Goal: Transaction & Acquisition: Obtain resource

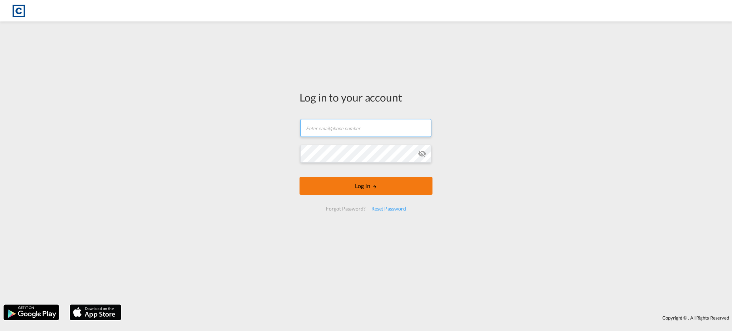
type input "fclexports@cardinalgl.com"
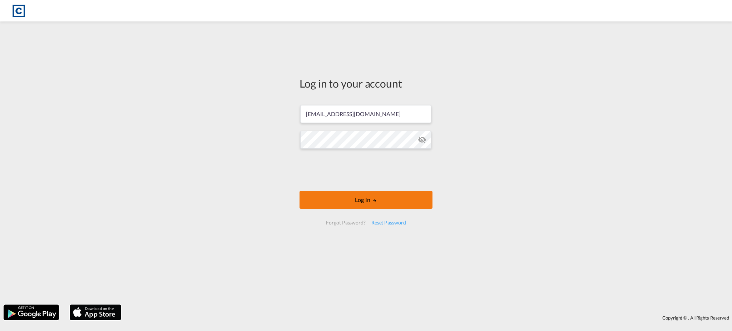
click at [332, 197] on button "Log In" at bounding box center [365, 200] width 133 height 18
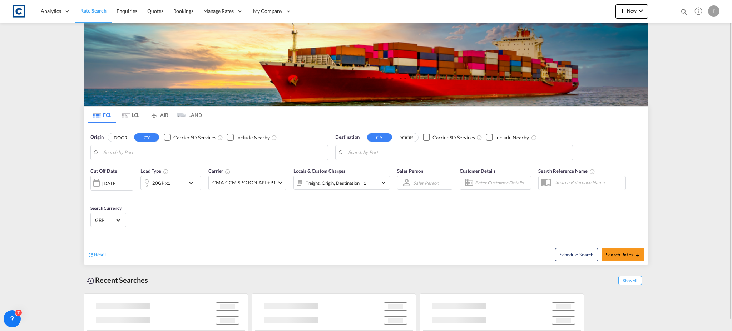
type input "GB-LE11, Charnwood"
type input "Bridgetown, BBBGI"
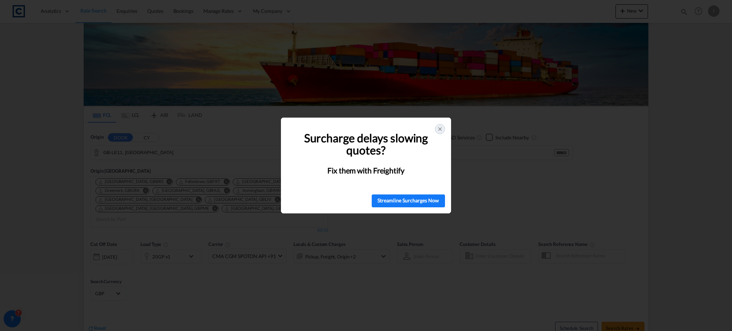
click at [439, 129] on icon at bounding box center [440, 129] width 6 height 6
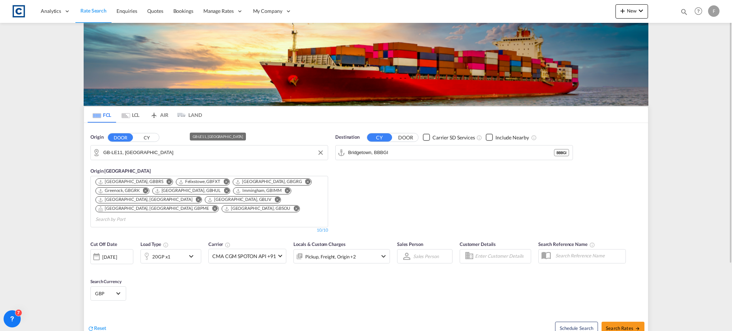
click at [161, 150] on input "GB-LE11, Charnwood" at bounding box center [213, 152] width 221 height 11
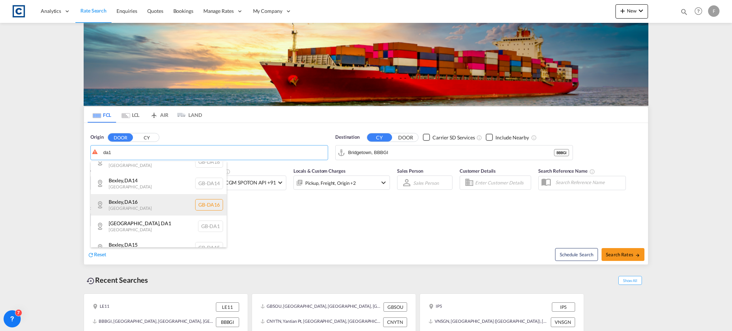
scroll to position [128, 0]
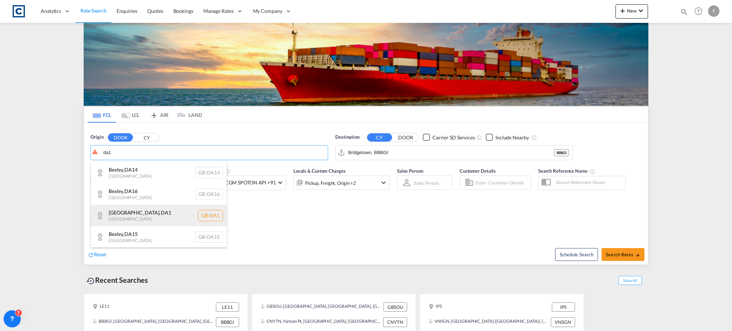
click at [131, 215] on div "Dartford , DA1 United Kingdom GB-DA1" at bounding box center [159, 215] width 136 height 21
type input "GB-DA1, [GEOGRAPHIC_DATA]"
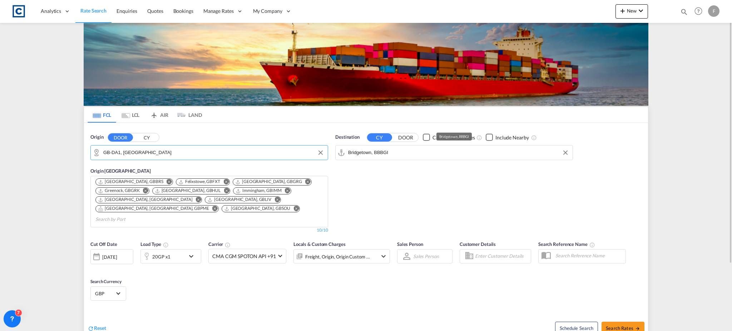
click at [376, 153] on input "Bridgetown, BBBGI" at bounding box center [458, 152] width 221 height 11
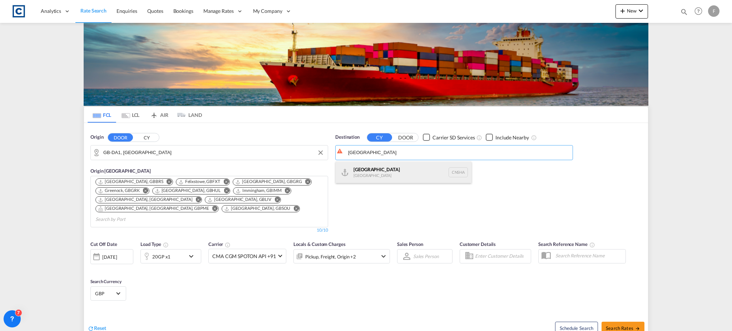
click at [376, 168] on div "Shanghai China CNSHA" at bounding box center [404, 172] width 136 height 21
type input "[GEOGRAPHIC_DATA], [GEOGRAPHIC_DATA]"
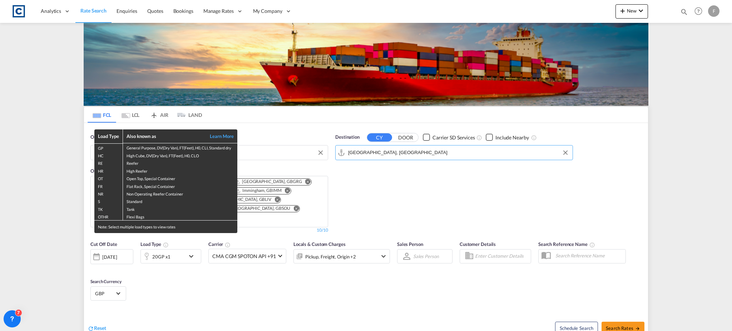
click at [168, 252] on div "Load Type Also known as Learn More GP General Purpose, DV(Dry Van), FT(Feet), H…" at bounding box center [366, 165] width 732 height 331
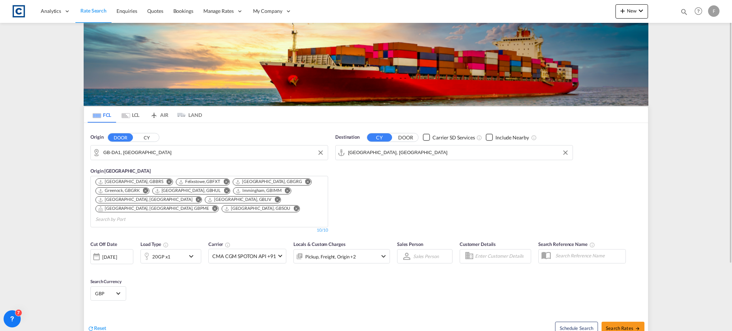
click at [182, 249] on div "20GP x1" at bounding box center [163, 256] width 44 height 14
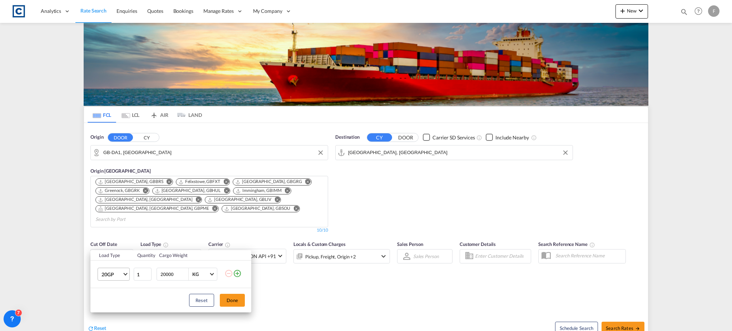
click at [115, 276] on span "20GP" at bounding box center [111, 274] width 21 height 7
click at [114, 274] on md-option "40HC" at bounding box center [120, 279] width 49 height 17
click at [228, 299] on button "Done" at bounding box center [232, 300] width 25 height 13
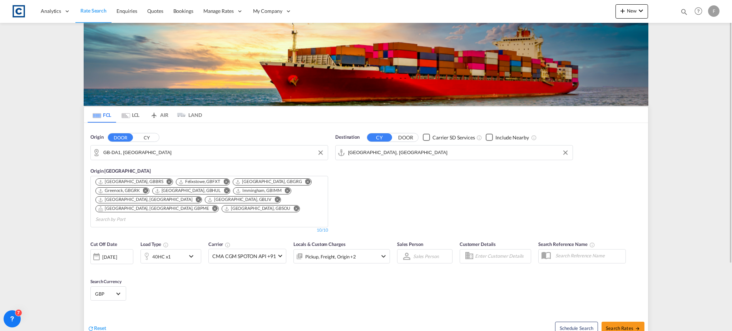
click at [115, 291] on span "GBP" at bounding box center [105, 294] width 20 height 6
click at [121, 280] on input "search" at bounding box center [147, 279] width 105 height 6
type input "usd"
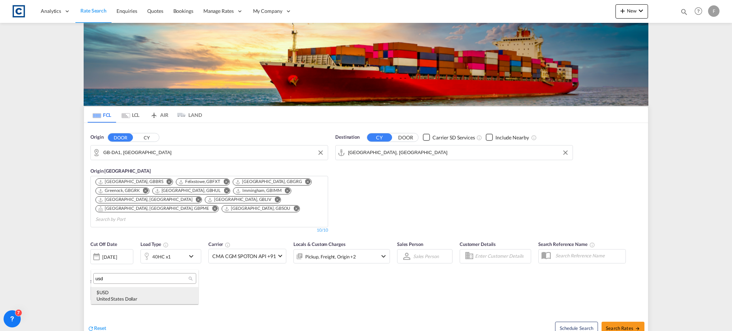
click at [118, 295] on div "$ USD United States Dollar" at bounding box center [144, 295] width 96 height 13
click at [620, 325] on span "Search Rates" at bounding box center [623, 328] width 34 height 6
type input "DA1 to CNSHA / 13 Aug 2025"
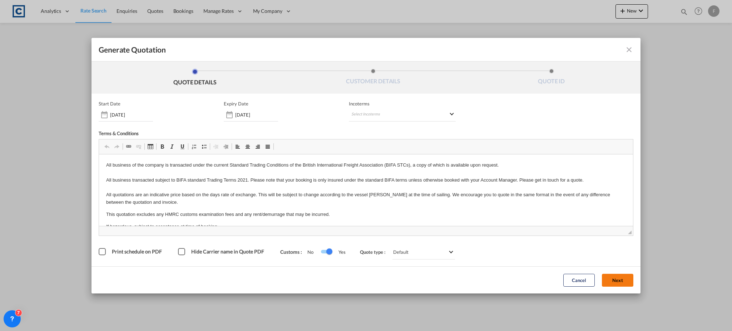
click at [614, 278] on button "Next" at bounding box center [617, 280] width 31 height 13
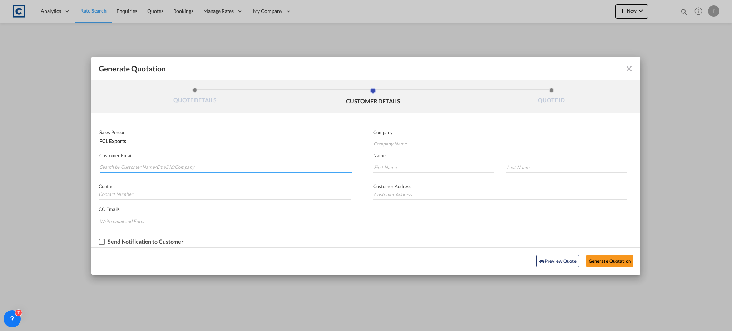
click at [169, 168] on input "Search by Customer Name/Email Id/Company" at bounding box center [226, 167] width 252 height 11
click at [112, 170] on input "Search by Customer Name/Email Id/Company" at bounding box center [226, 167] width 252 height 11
paste input "Lemon <shaimp-17@portever.com>"
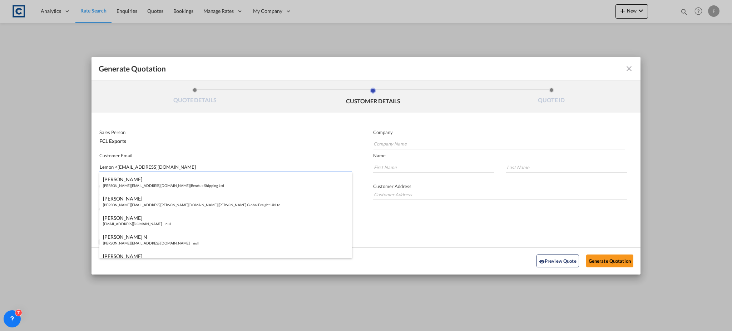
drag, startPoint x: 116, startPoint y: 168, endPoint x: 52, endPoint y: 170, distance: 64.0
click at [56, 170] on div "Generate Quotation QUOTE DETAILS CUSTOMER DETAILS QUOTE ID Start Date 13 Aug 20…" at bounding box center [366, 165] width 732 height 331
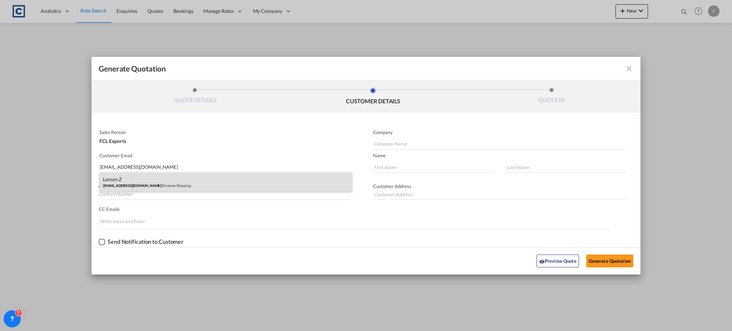
type input "shaimp-17@portever.com"
click at [155, 183] on div "Lemon Z shaimp-17@portever.com | Portever Shipping" at bounding box center [225, 181] width 253 height 19
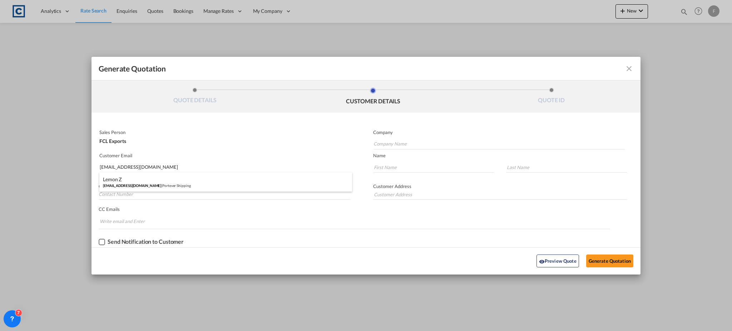
type input "Portever Shipping"
type input "Lemon"
type input "Z"
type input "Flora Wei"
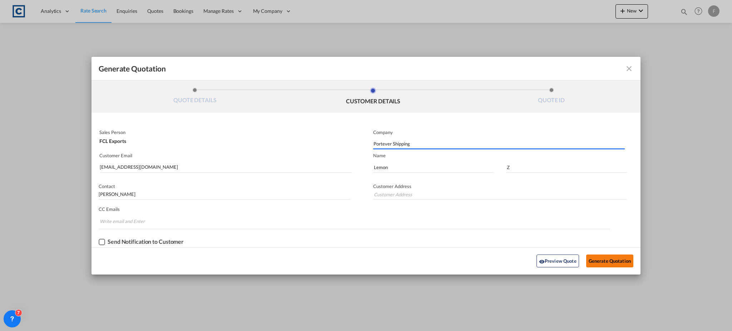
click at [609, 261] on button "Generate Quotation" at bounding box center [609, 260] width 47 height 13
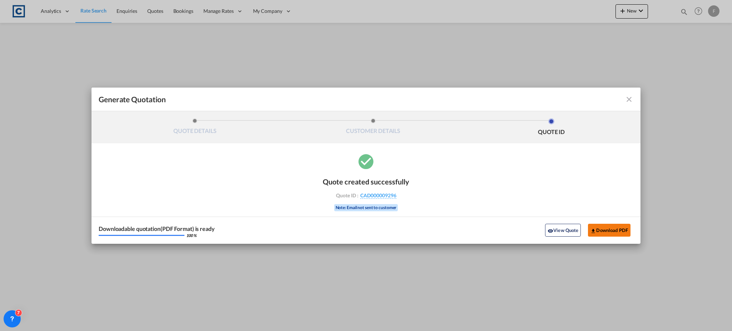
click at [602, 227] on button "Download PDF" at bounding box center [609, 230] width 43 height 13
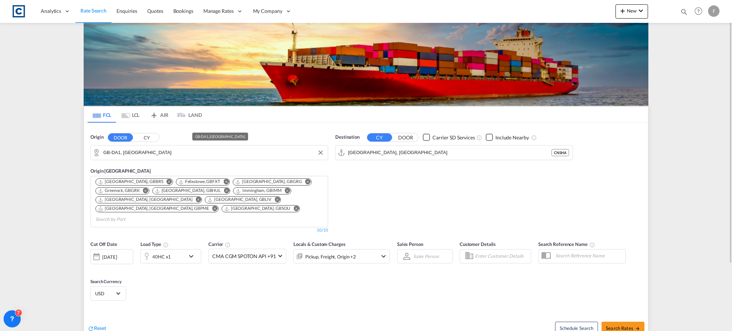
click at [128, 153] on input "GB-DA1, [GEOGRAPHIC_DATA]" at bounding box center [213, 152] width 221 height 11
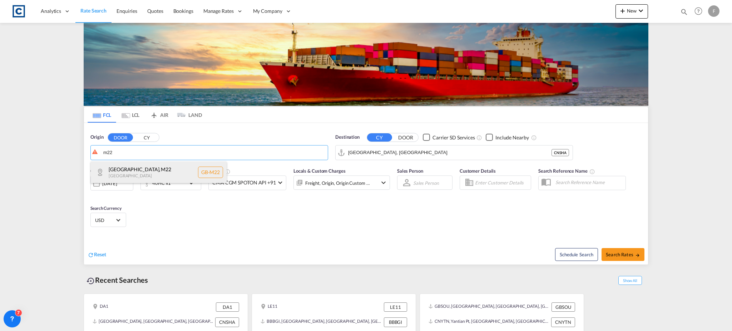
click at [136, 169] on div "[GEOGRAPHIC_DATA] , M22 [GEOGRAPHIC_DATA] [GEOGRAPHIC_DATA]-M22" at bounding box center [159, 172] width 136 height 21
type input "GB-M22, [GEOGRAPHIC_DATA]"
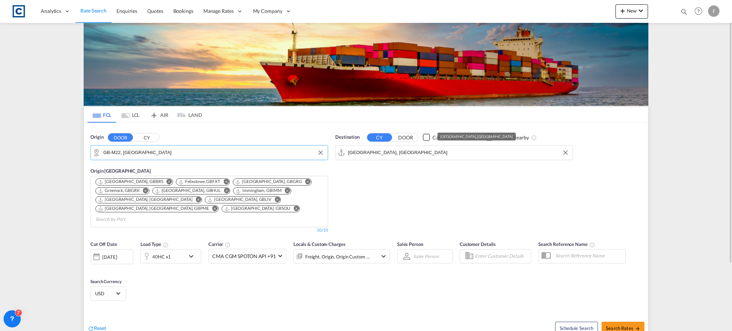
click at [367, 154] on input "[GEOGRAPHIC_DATA], [GEOGRAPHIC_DATA]" at bounding box center [458, 152] width 221 height 11
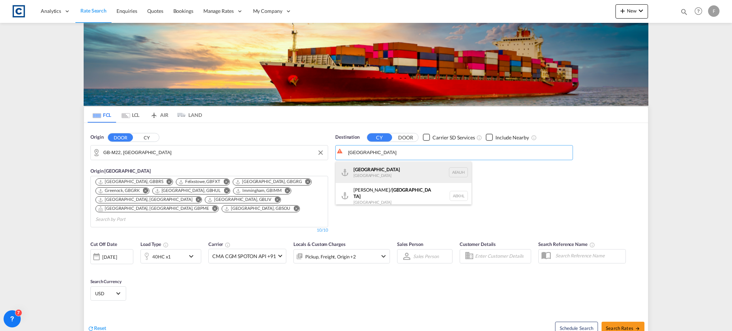
click at [375, 171] on div "[GEOGRAPHIC_DATA] [GEOGRAPHIC_DATA] [GEOGRAPHIC_DATA]" at bounding box center [404, 172] width 136 height 21
type input "[GEOGRAPHIC_DATA], [GEOGRAPHIC_DATA]"
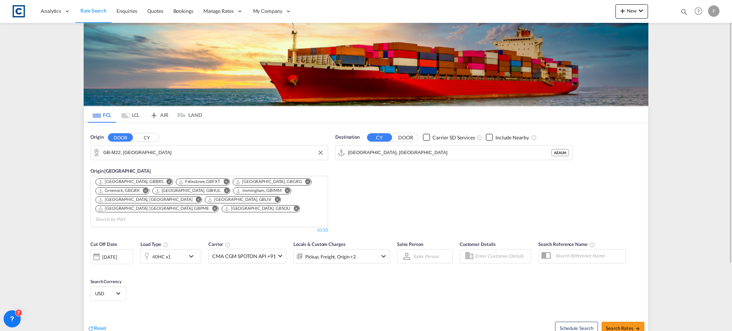
click at [617, 312] on div "Schedule Search Search Rates" at bounding box center [508, 325] width 280 height 28
click at [619, 325] on span "Search Rates" at bounding box center [623, 328] width 34 height 6
type input "M22 to AEAUH / [DATE]"
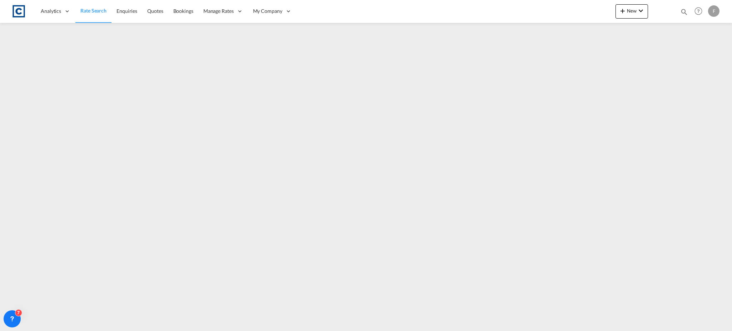
click at [94, 13] on span "Rate Search" at bounding box center [93, 11] width 26 height 6
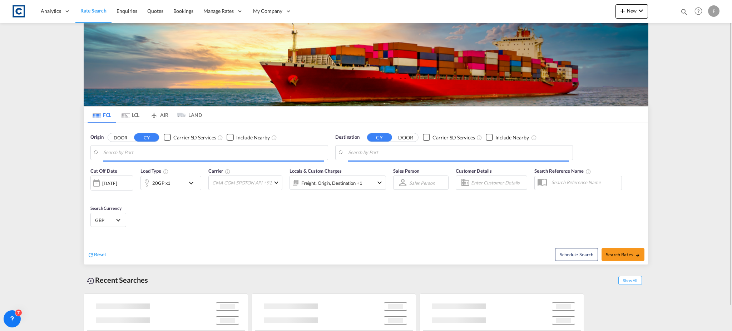
type input "GB-M22, [GEOGRAPHIC_DATA]"
type input "[GEOGRAPHIC_DATA], [GEOGRAPHIC_DATA]"
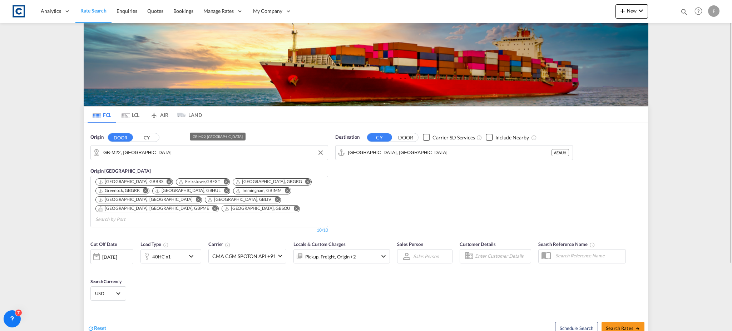
click at [119, 153] on input "GB-M22, [GEOGRAPHIC_DATA]" at bounding box center [213, 152] width 221 height 11
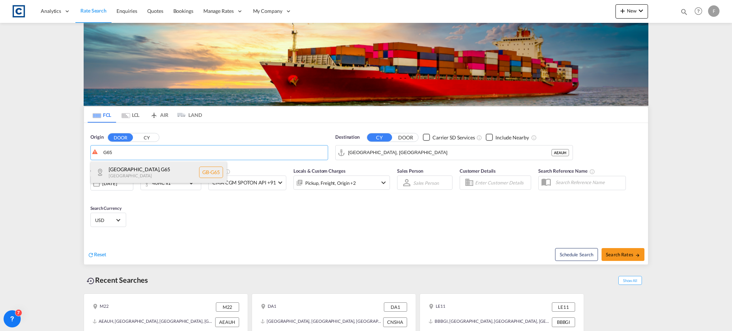
click at [130, 172] on div "[GEOGRAPHIC_DATA] , G65 [GEOGRAPHIC_DATA] [GEOGRAPHIC_DATA]-G65" at bounding box center [159, 172] width 136 height 21
type input "GB-G65, [GEOGRAPHIC_DATA]"
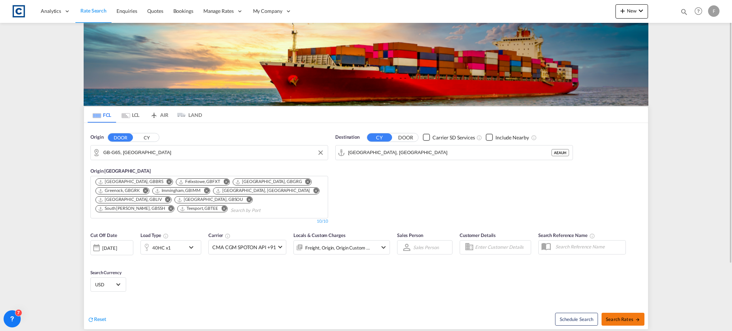
click at [622, 316] on span "Search Rates" at bounding box center [623, 319] width 34 height 6
type input "G65 to AEAUH / [DATE]"
